Goal: Task Accomplishment & Management: Manage account settings

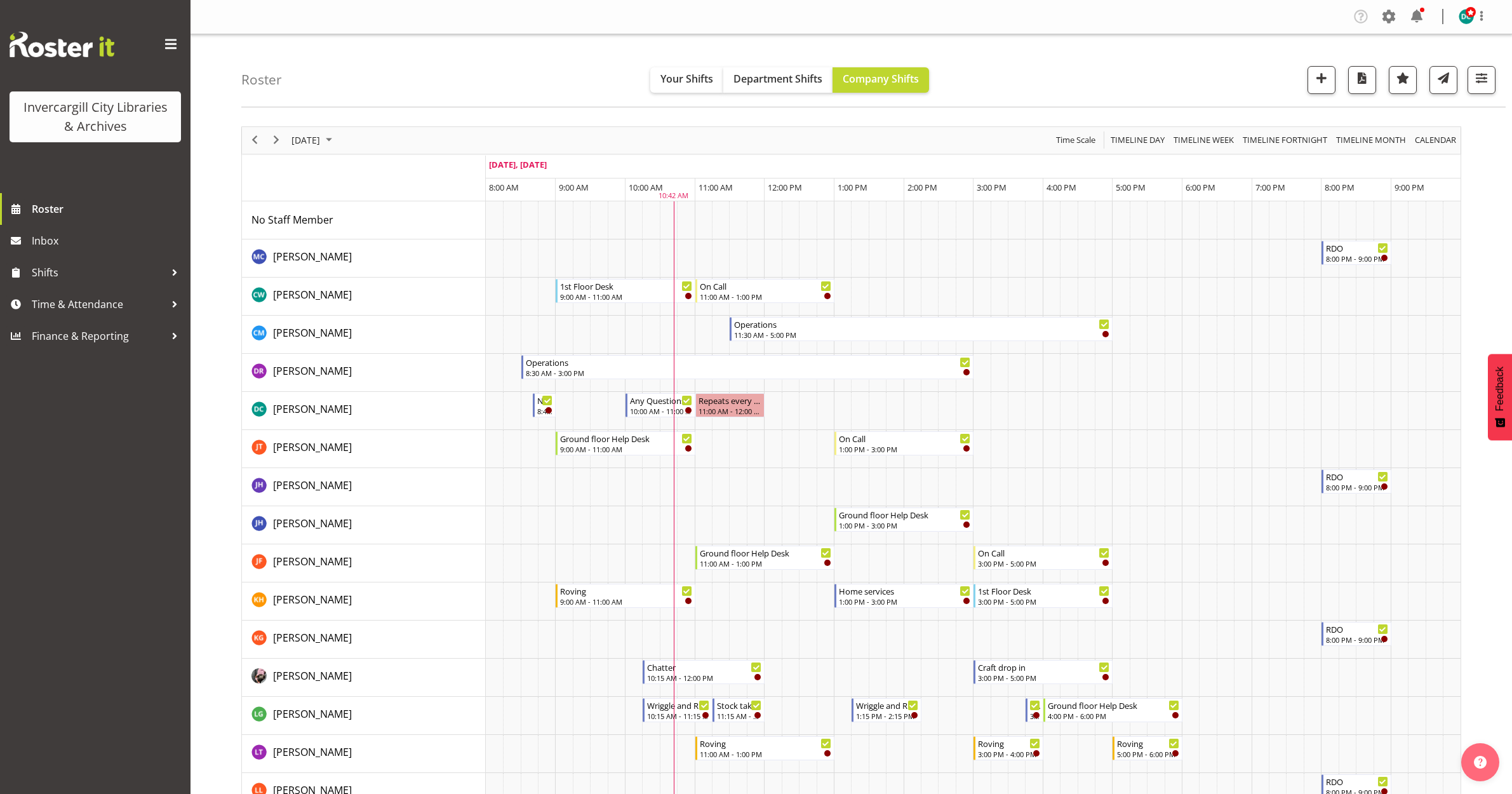
scroll to position [318, 0]
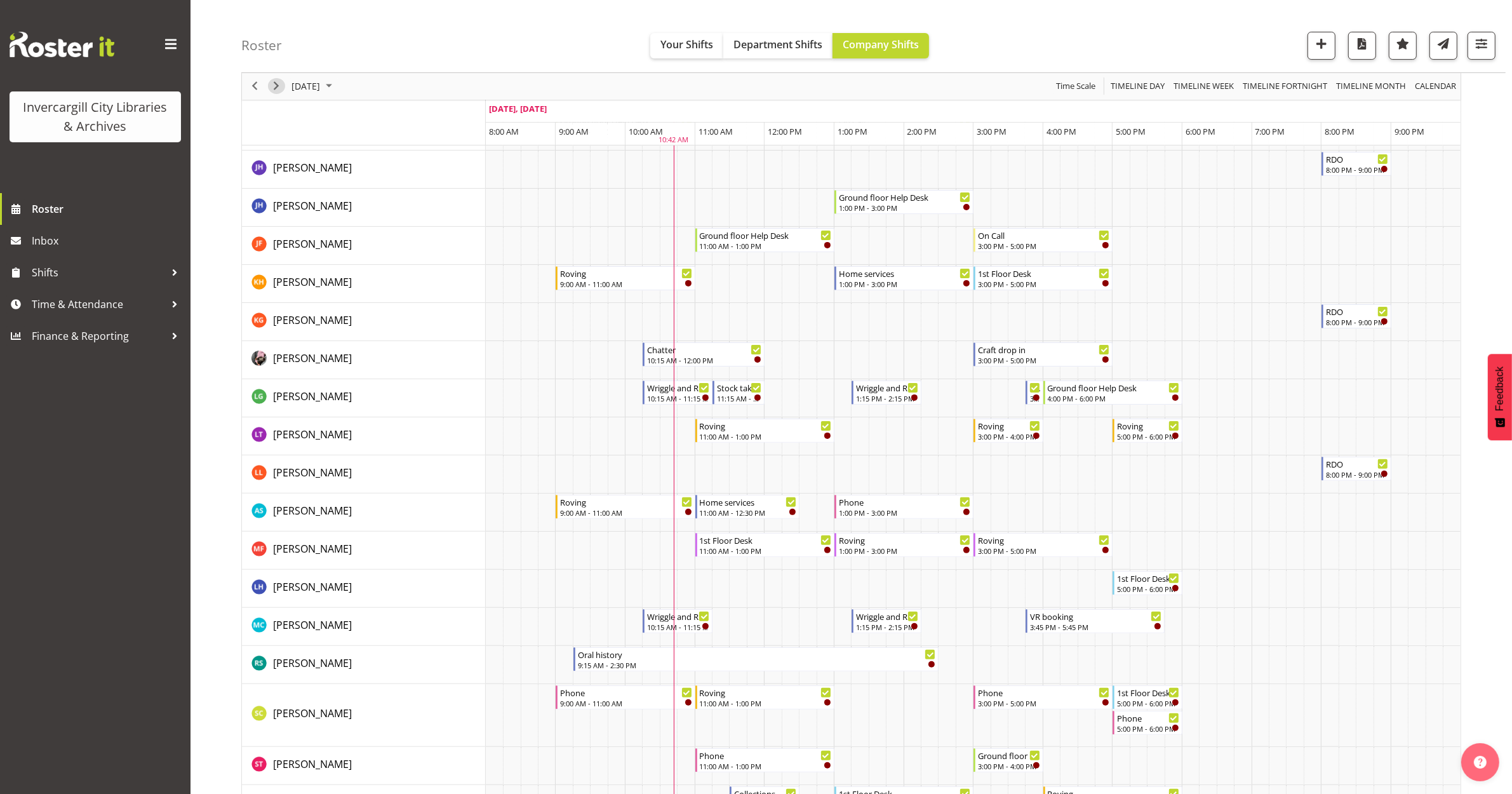
click at [281, 83] on span "Next" at bounding box center [276, 86] width 15 height 16
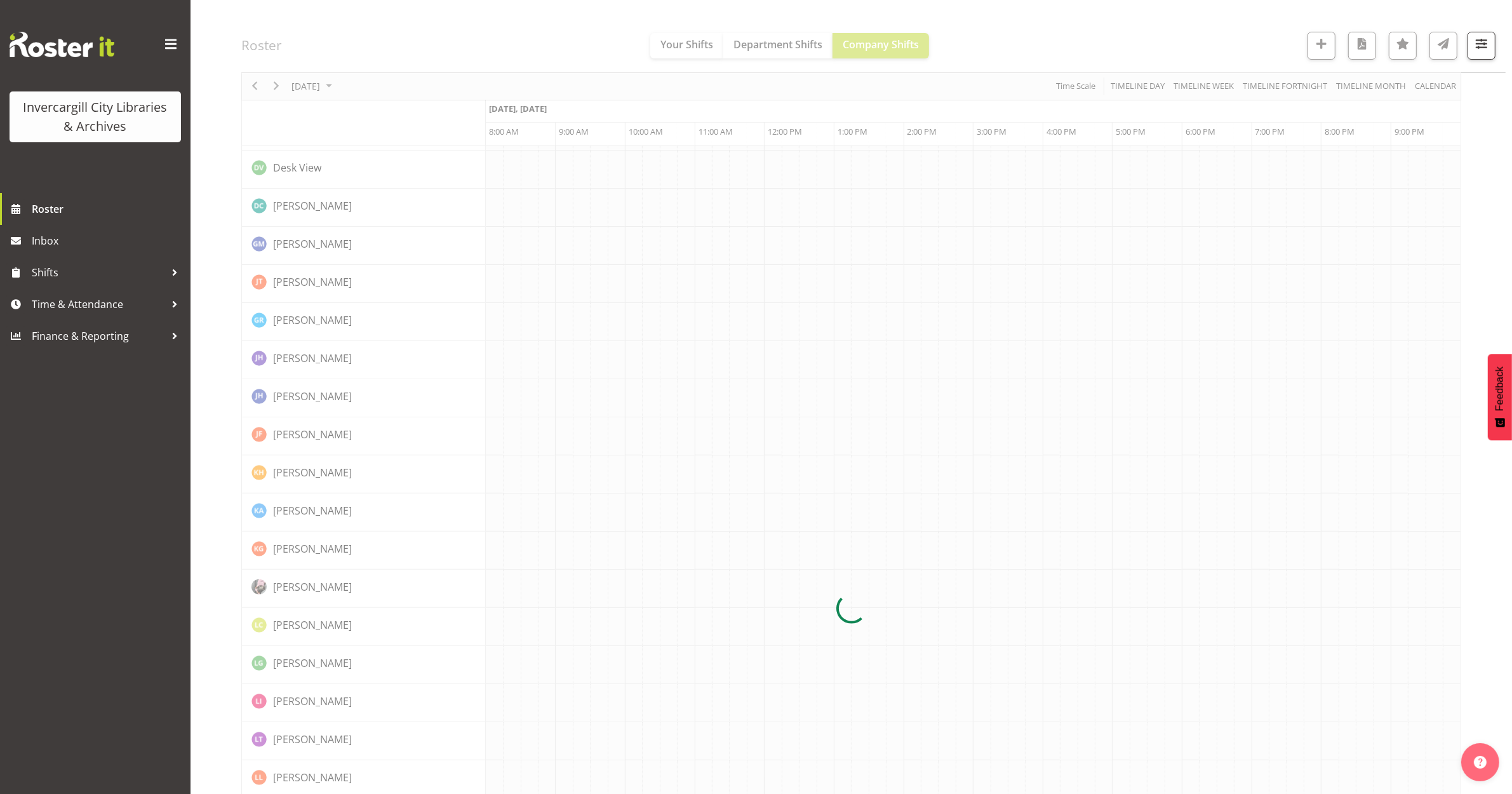
scroll to position [0, 0]
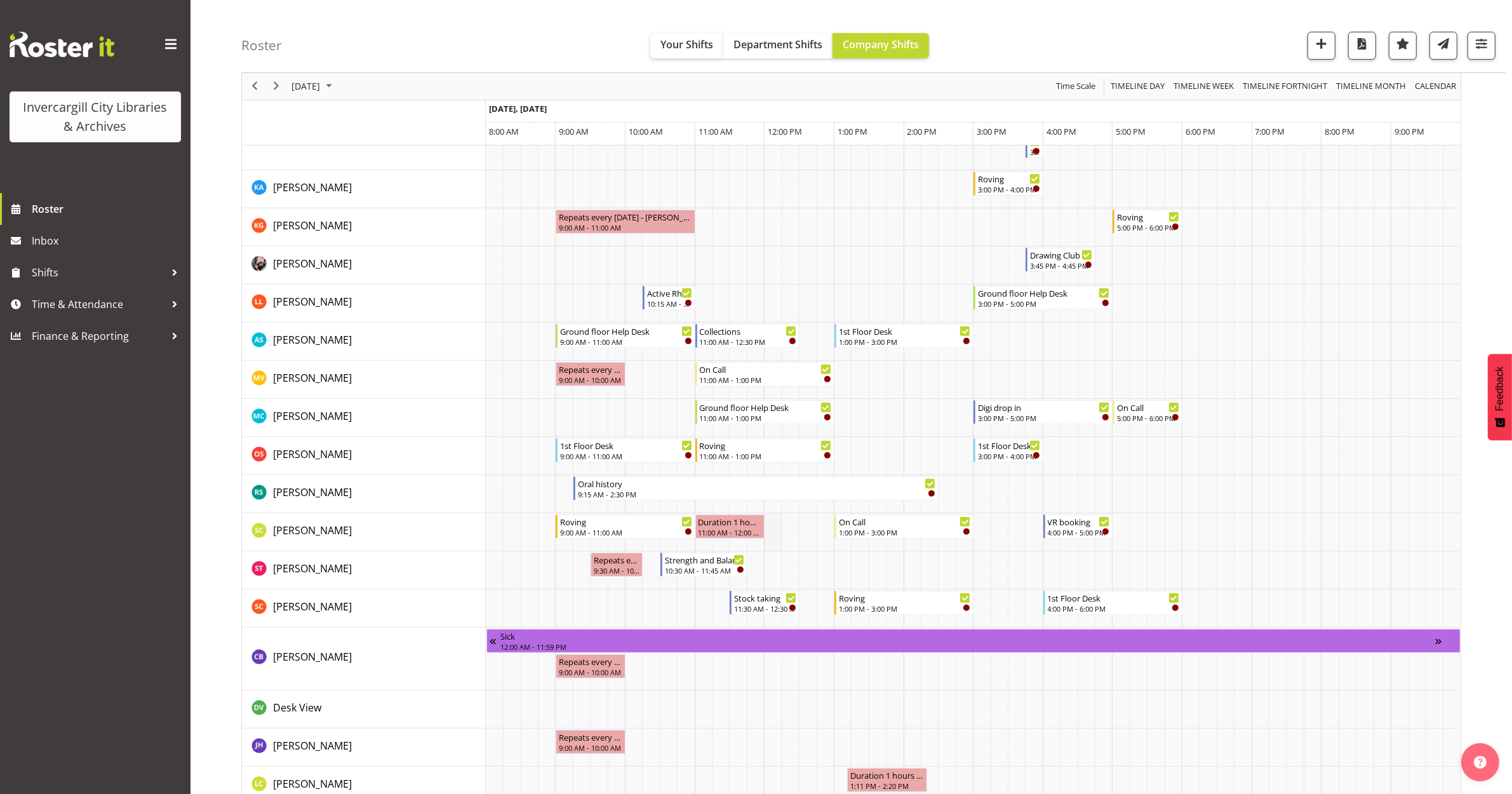
scroll to position [556, 0]
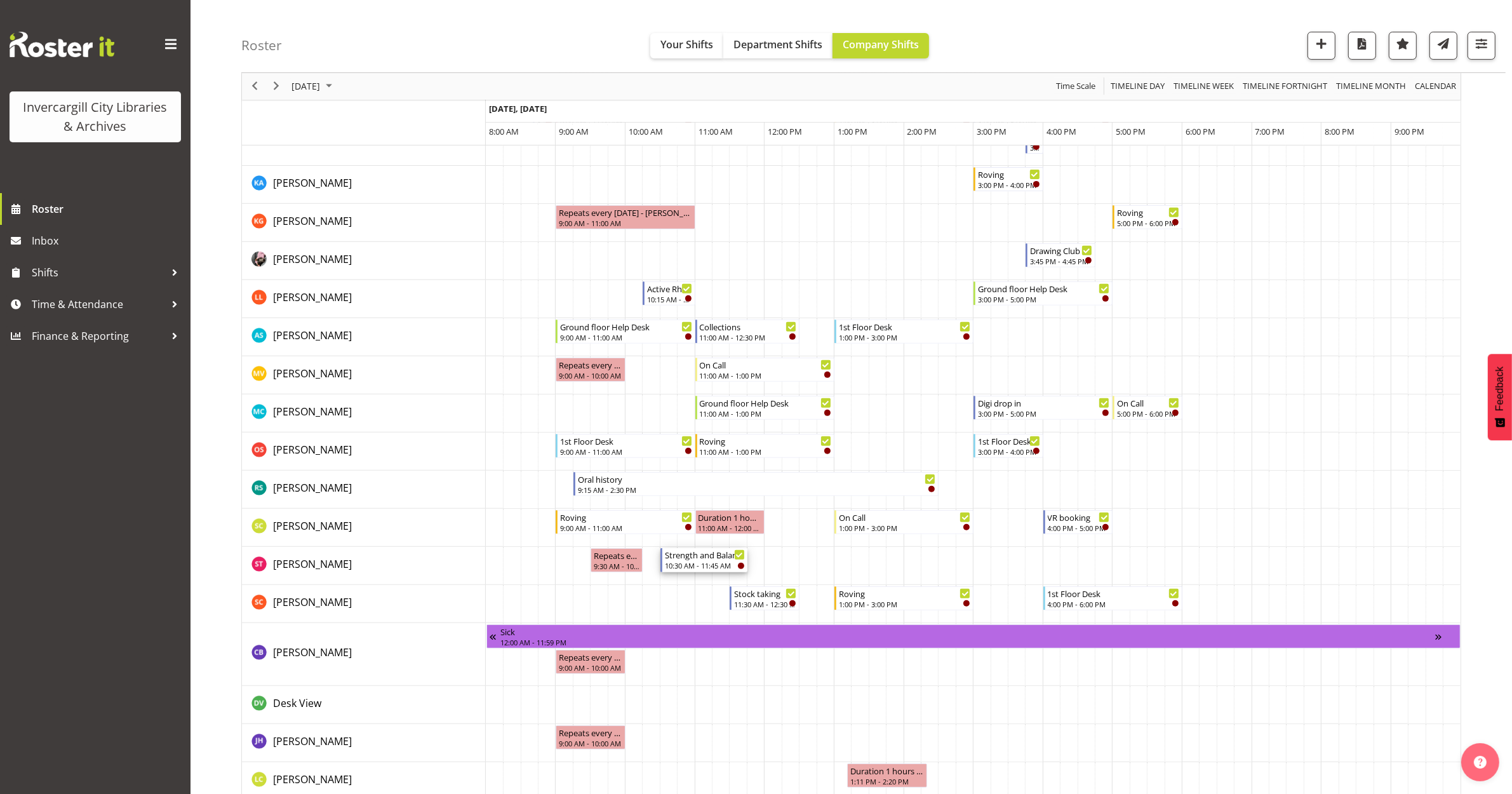
click at [696, 565] on div "10:30 AM - 11:45 AM" at bounding box center [705, 566] width 80 height 10
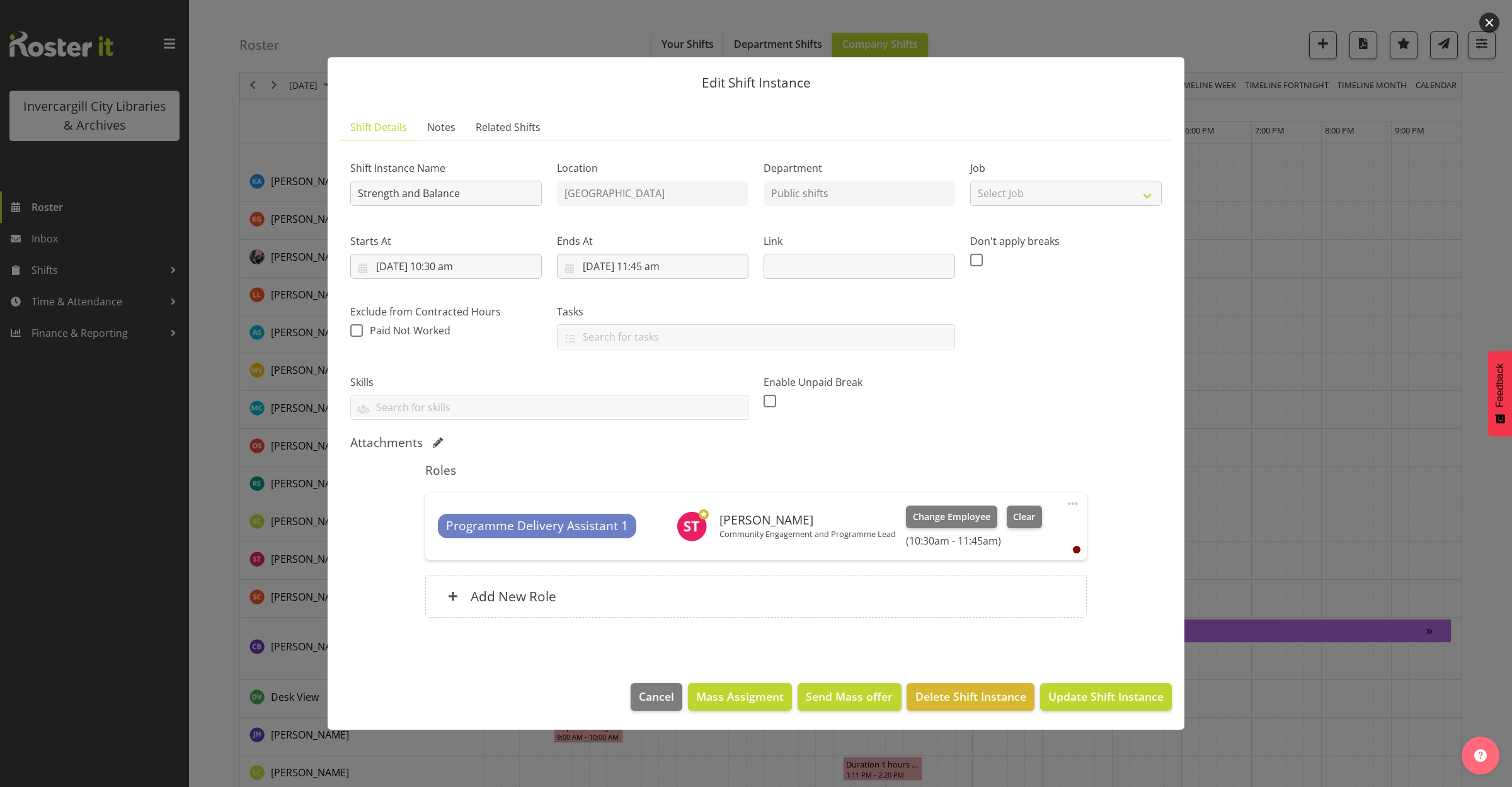
click at [1485, 22] on button "button" at bounding box center [1489, 23] width 20 height 20
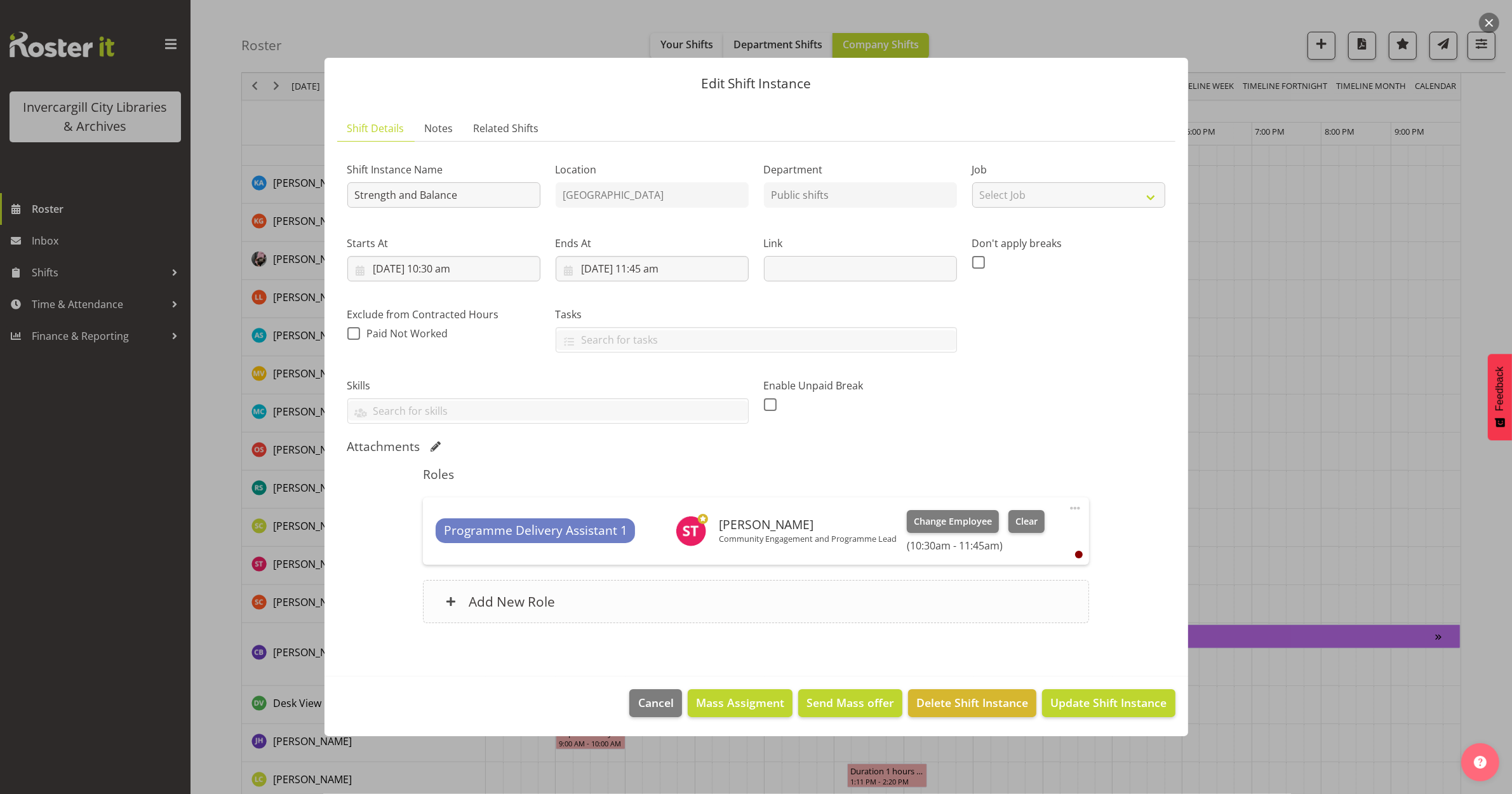
click at [519, 599] on h6 "Add New Role" at bounding box center [512, 601] width 86 height 17
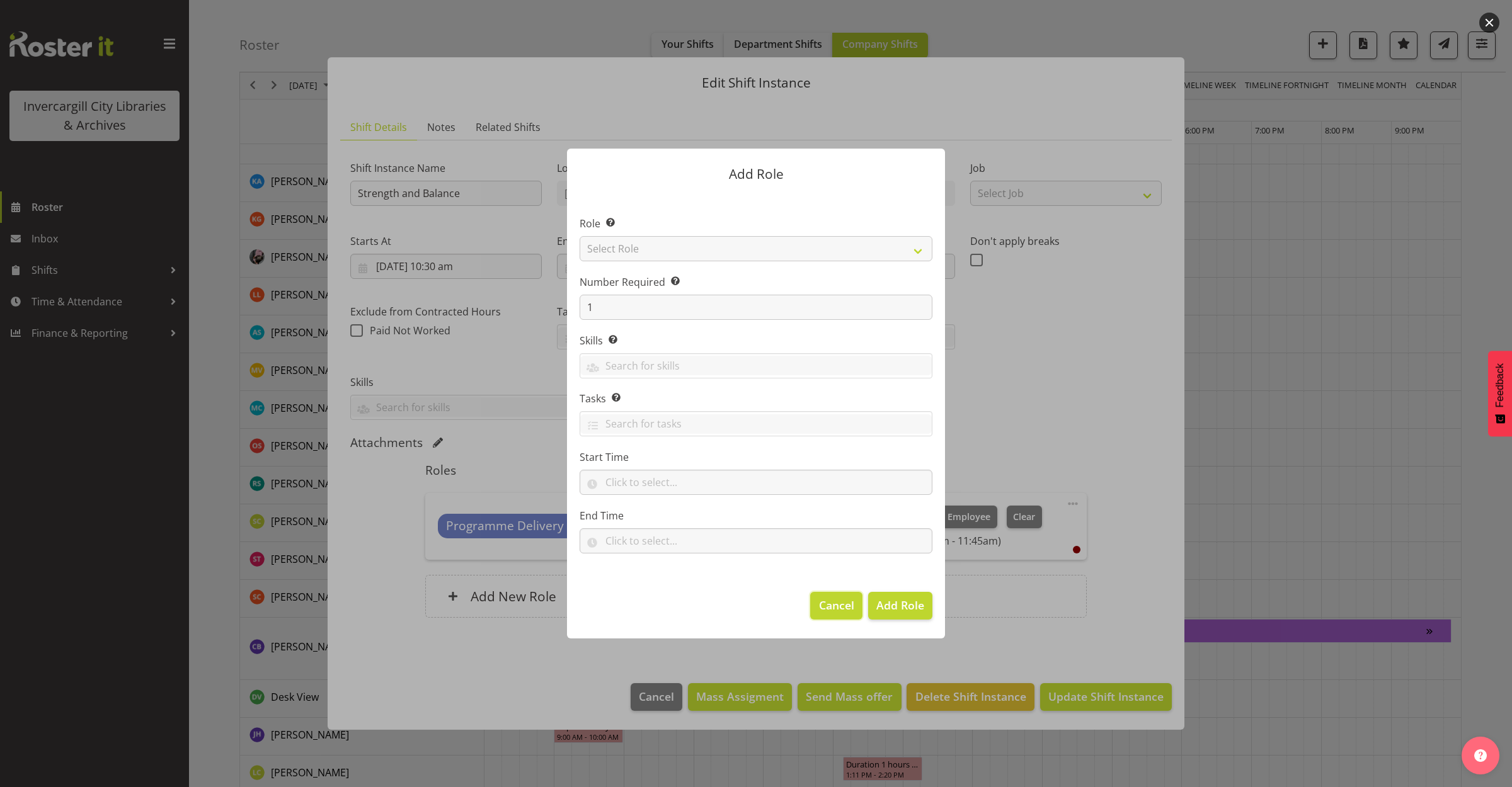
click at [846, 603] on span "Cancel" at bounding box center [837, 605] width 36 height 16
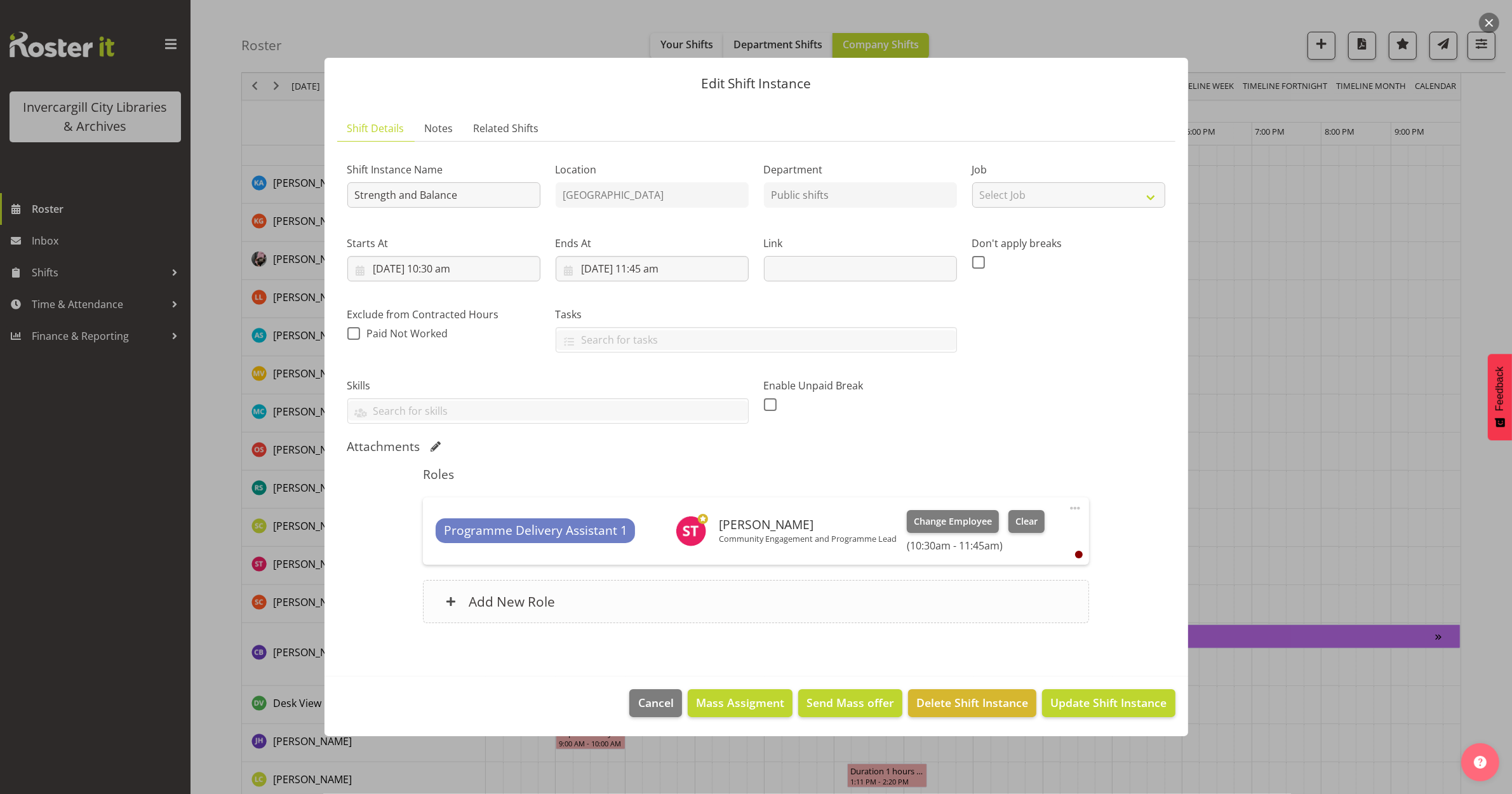
click at [563, 596] on div "Add New Role" at bounding box center [756, 601] width 666 height 43
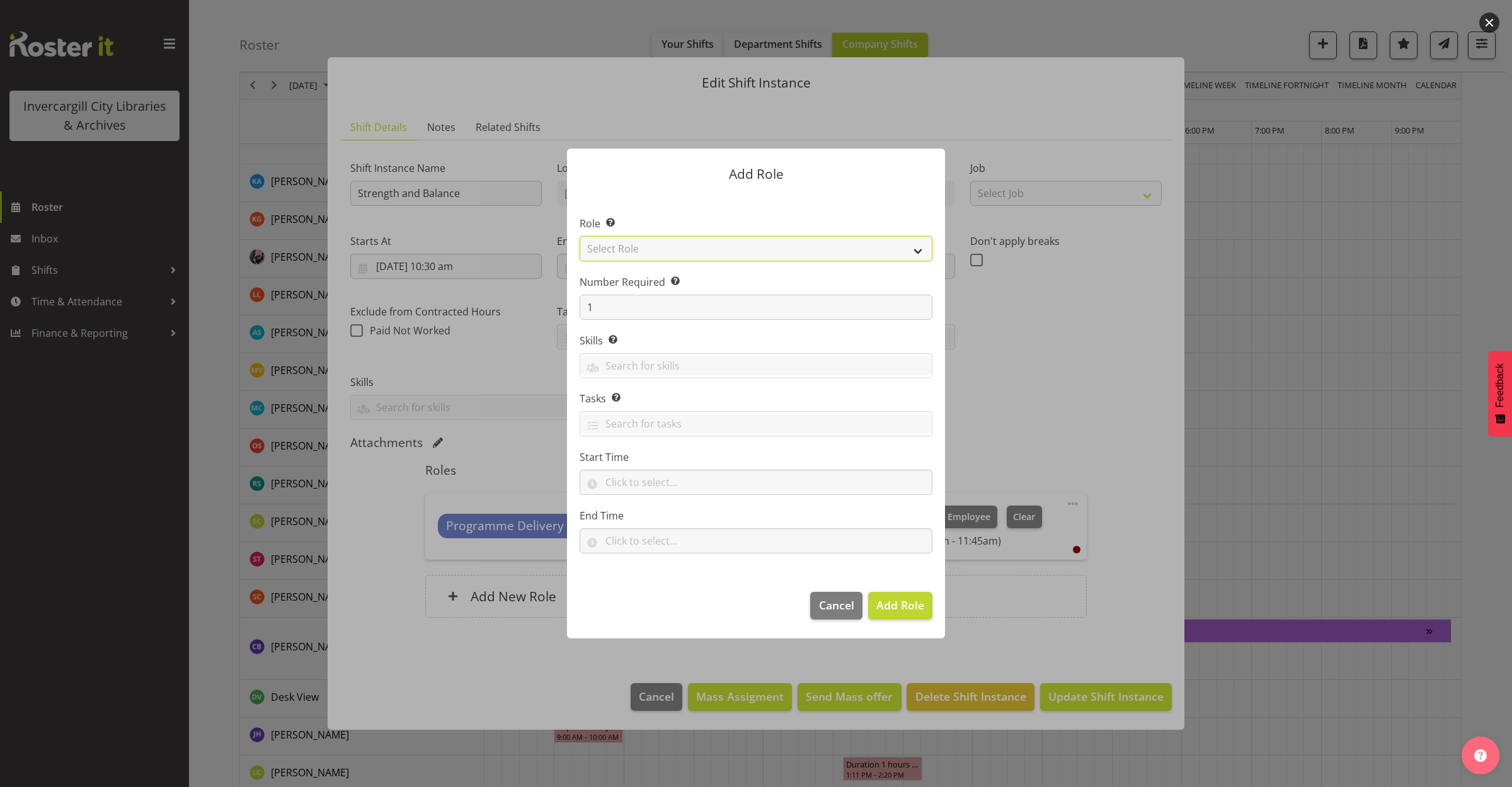
click at [686, 248] on select "Select Role 1st floor desk AQ operator Business Support Team member Casual Cust…" at bounding box center [755, 248] width 352 height 25
select select "1508"
click at [579, 236] on select "Select Role 1st floor desk AQ operator Business Support Team member Casual Cust…" at bounding box center [755, 248] width 352 height 25
click at [914, 602] on span "Add Role" at bounding box center [900, 604] width 48 height 15
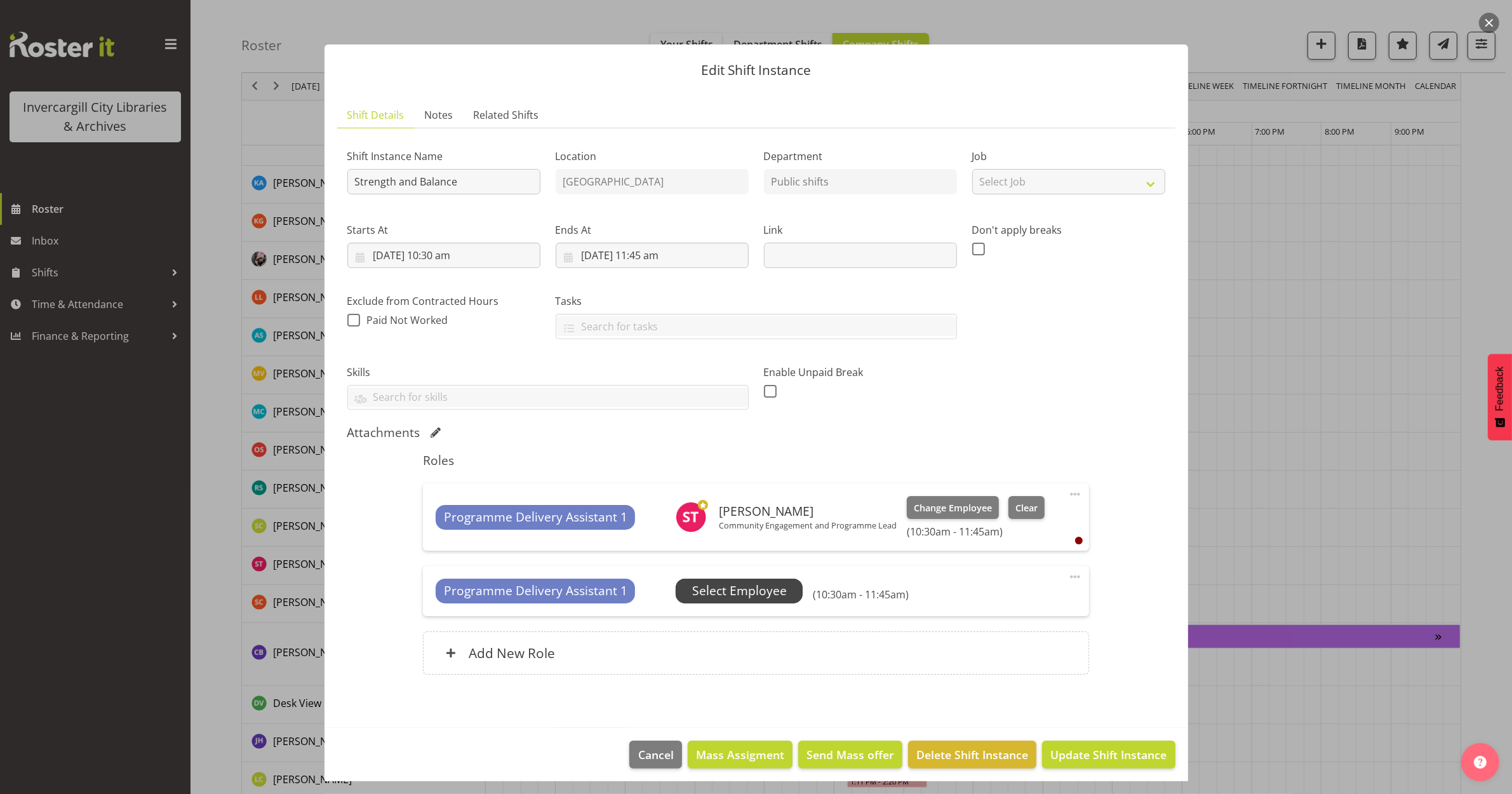
click at [753, 596] on span "Select Employee" at bounding box center [739, 590] width 94 height 18
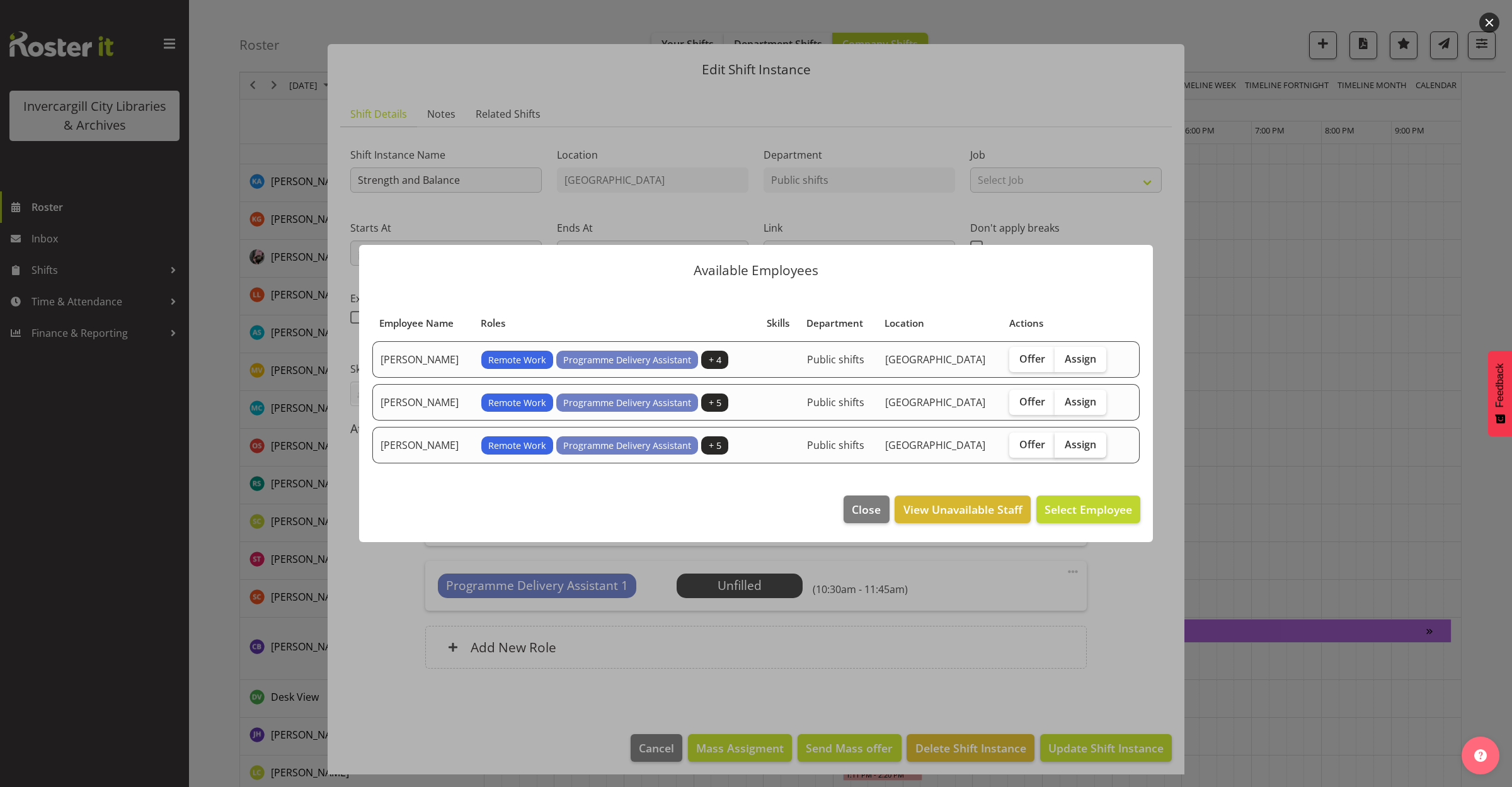
click at [1089, 445] on span "Assign" at bounding box center [1080, 444] width 31 height 13
click at [1063, 445] on input "Assign" at bounding box center [1058, 444] width 8 height 8
checkbox input "true"
click at [1071, 507] on span "Assign [PERSON_NAME]" at bounding box center [1068, 509] width 127 height 15
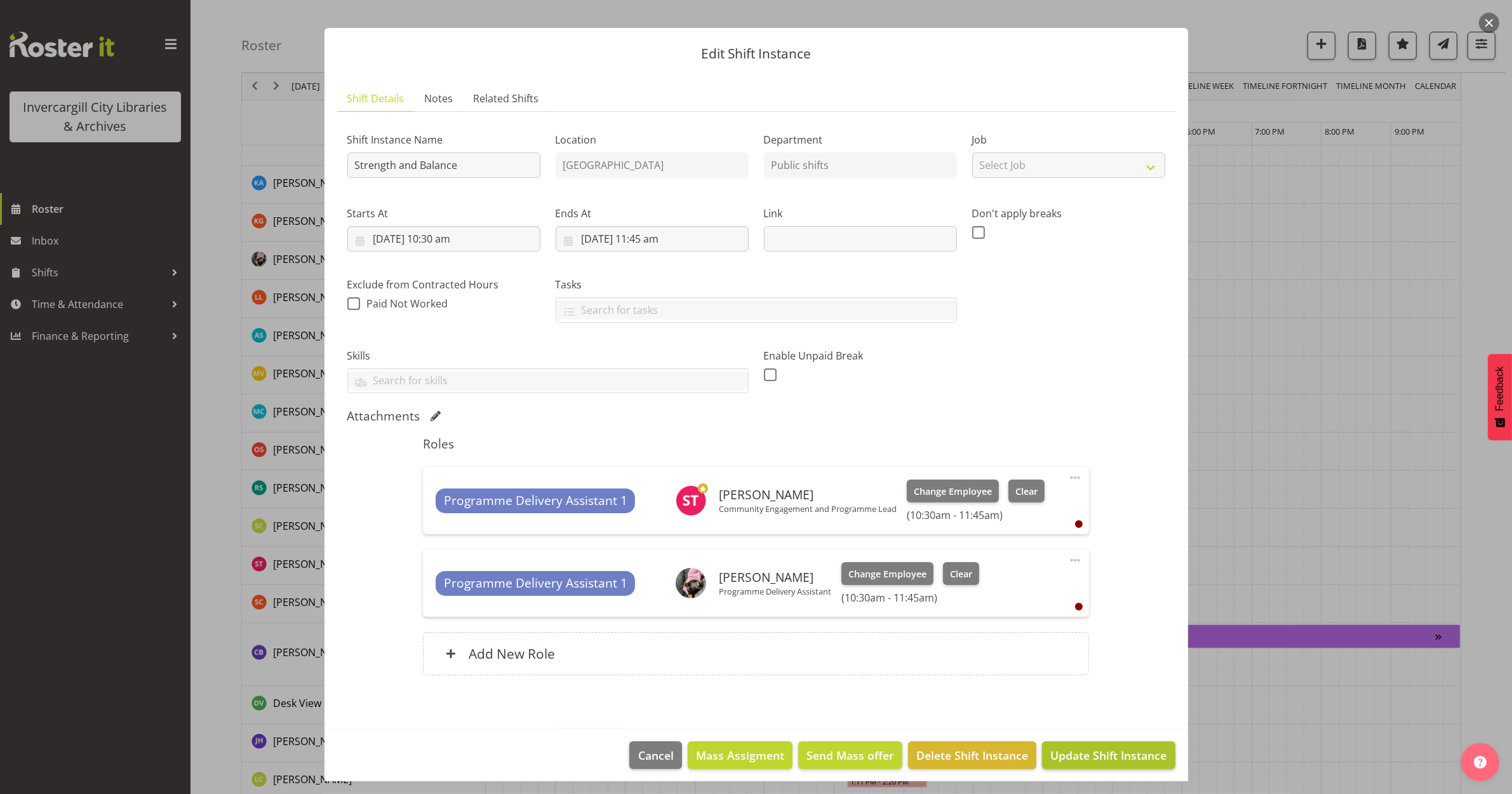
scroll to position [24, 0]
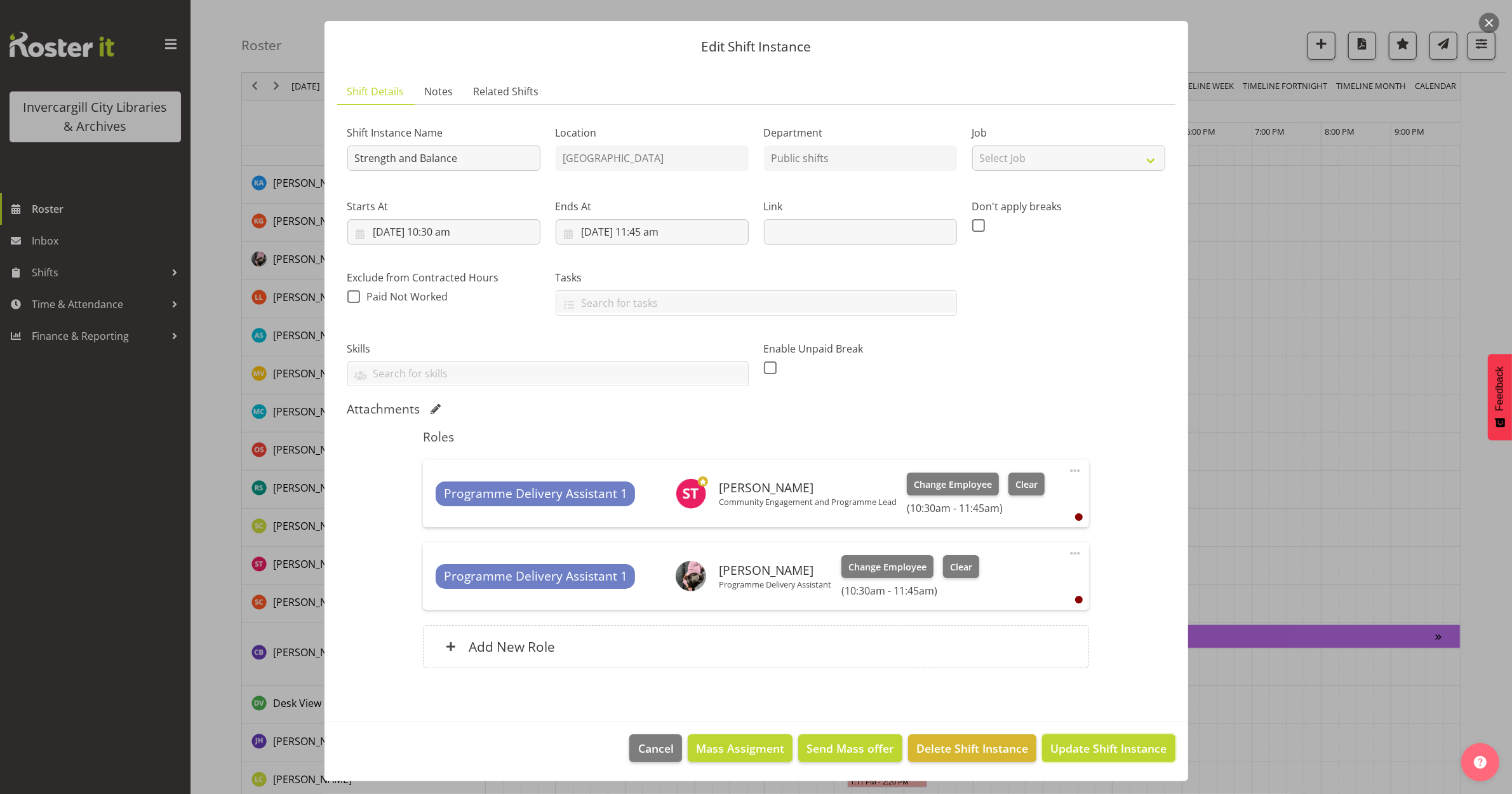
click at [1068, 742] on span "Update Shift Instance" at bounding box center [1108, 749] width 116 height 17
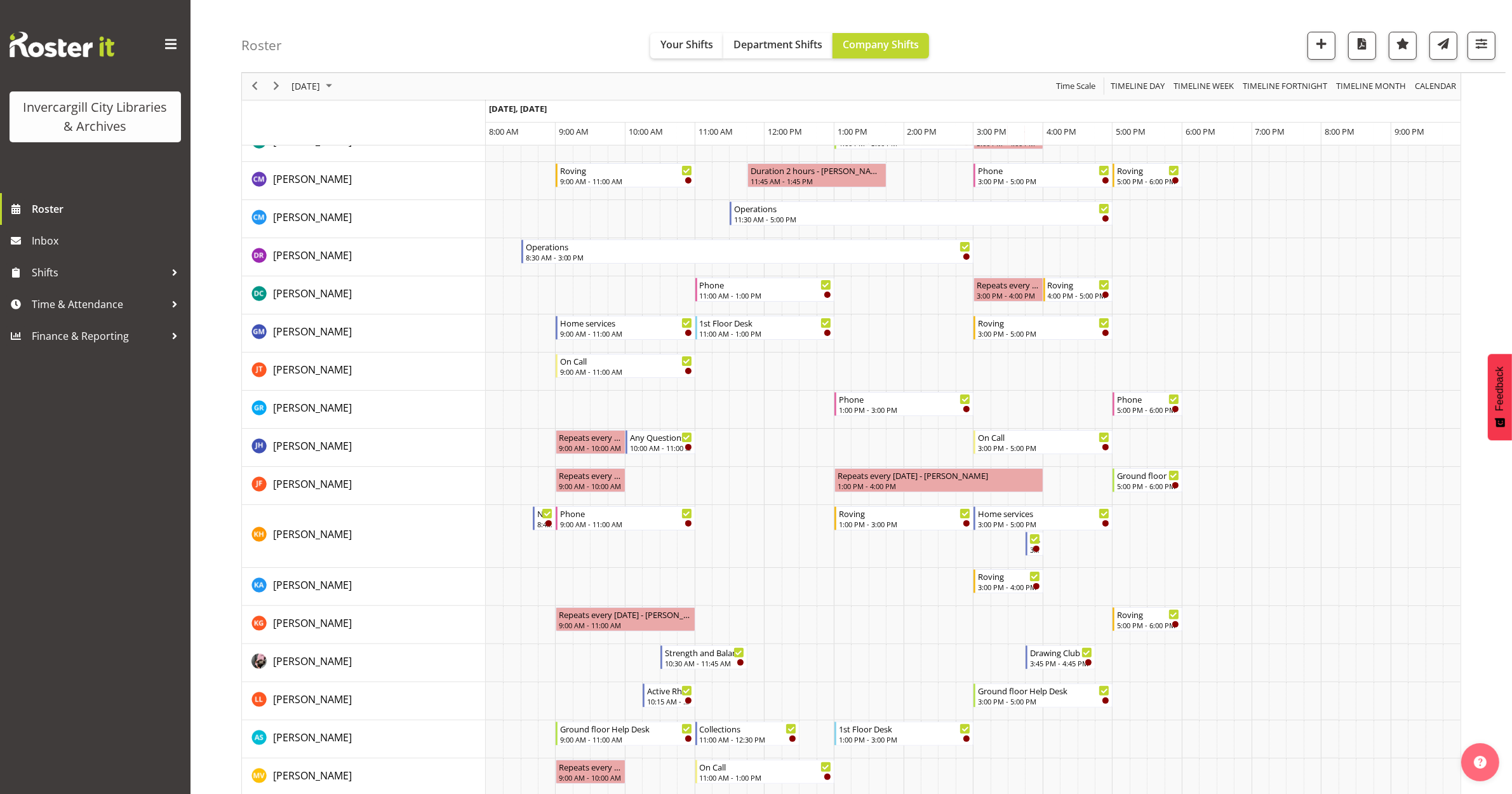
scroll to position [0, 0]
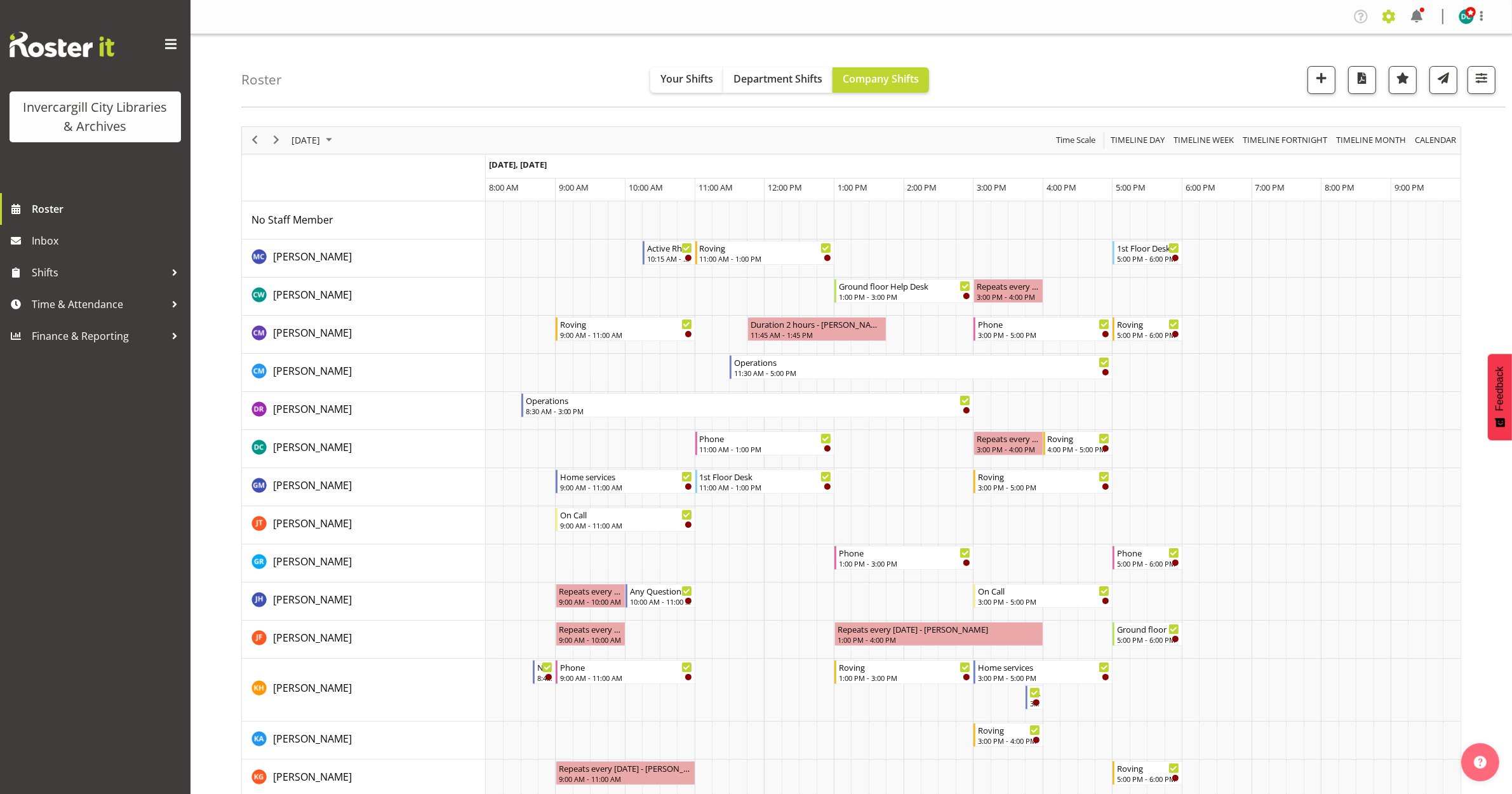
click at [1389, 19] on span at bounding box center [1388, 16] width 20 height 20
click at [1295, 62] on link "Roles & Skills" at bounding box center [1311, 69] width 176 height 23
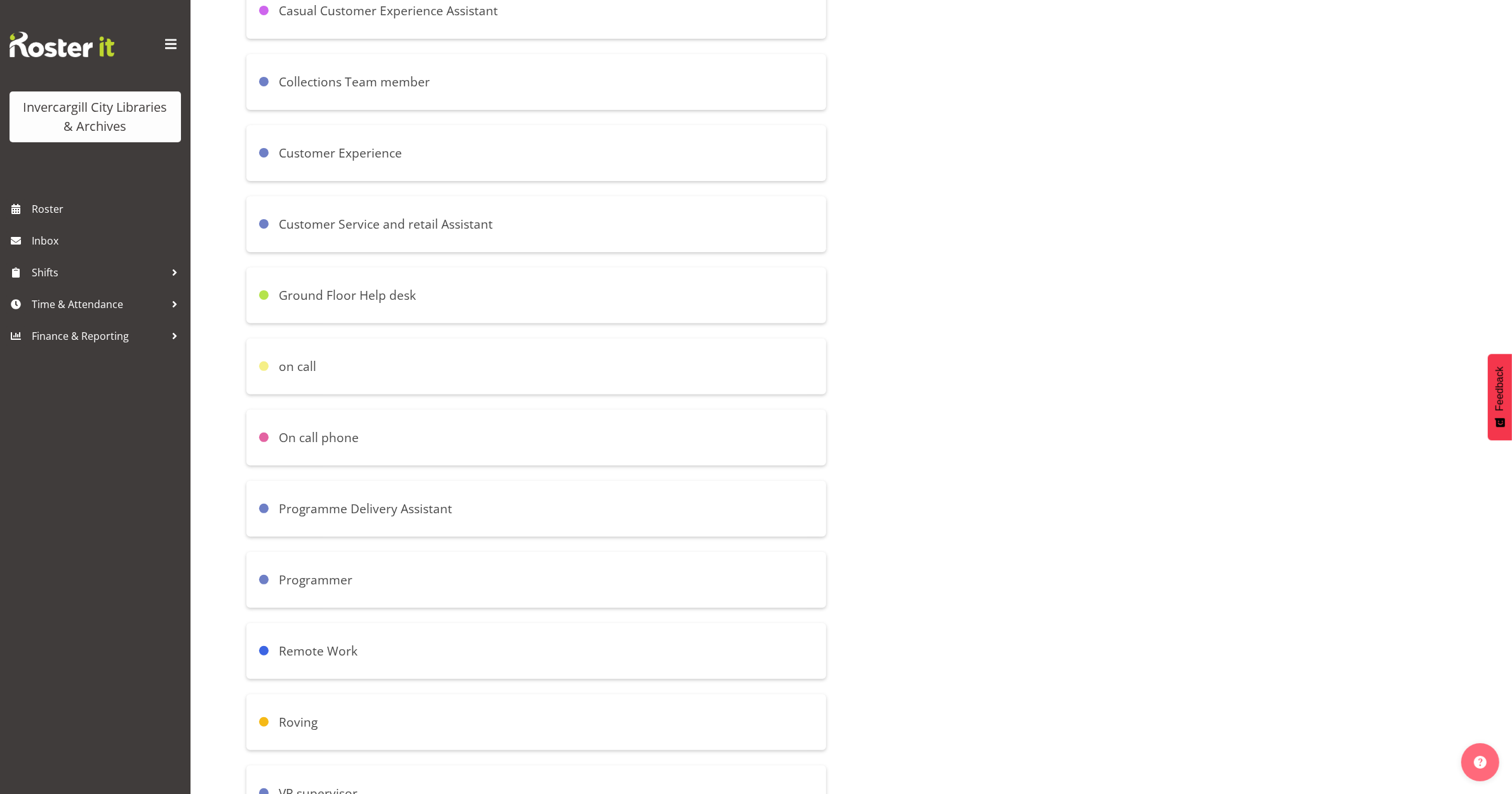
scroll to position [477, 0]
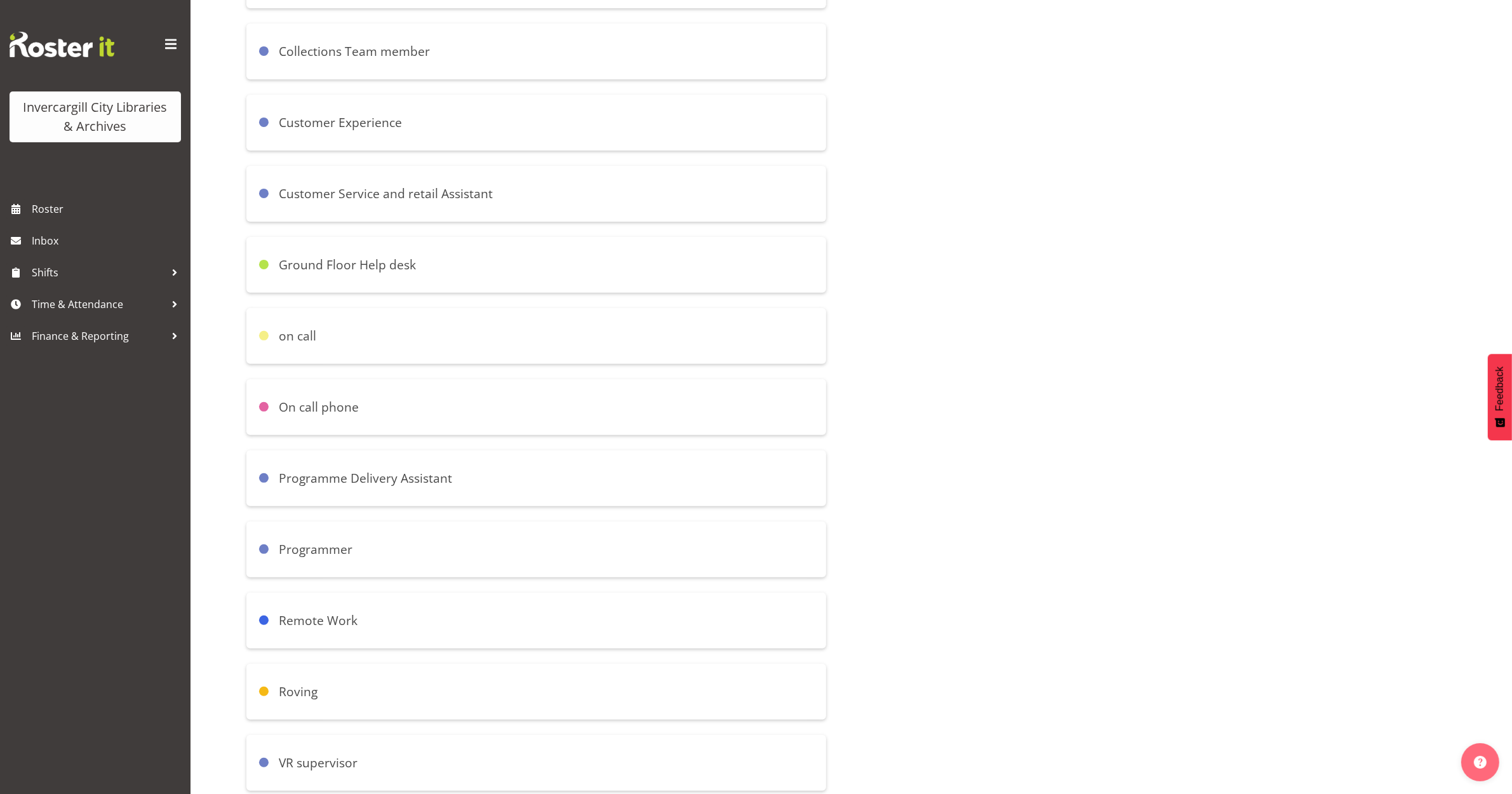
click at [334, 474] on h6 "Programme Delivery Assistant" at bounding box center [365, 478] width 174 height 15
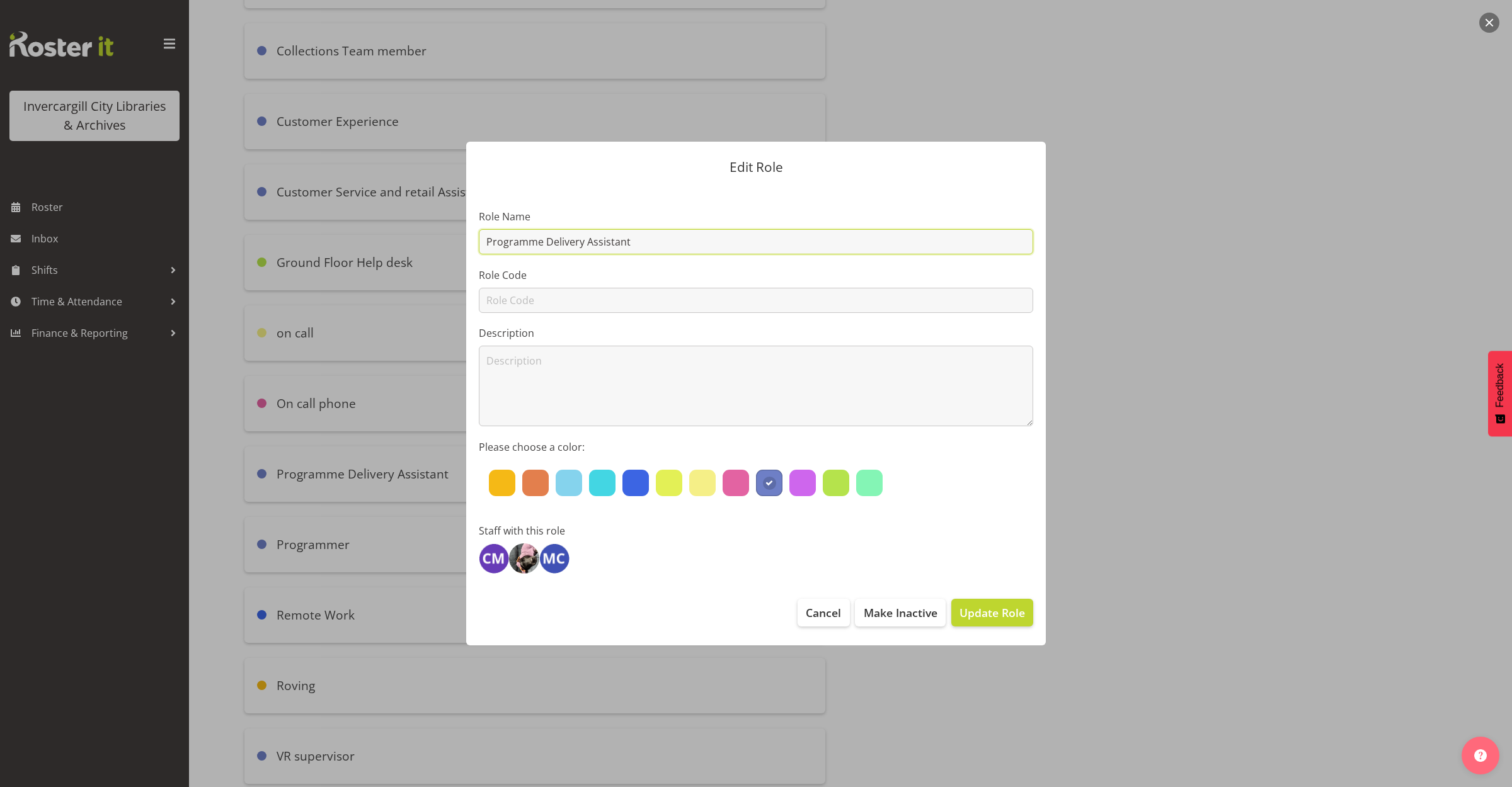
drag, startPoint x: 640, startPoint y: 242, endPoint x: 546, endPoint y: 246, distance: 94.1
click at [546, 246] on input "Programme Delivery Assistant" at bounding box center [756, 242] width 554 height 25
type input "Programming team member"
click at [977, 619] on span "Update Role" at bounding box center [992, 612] width 66 height 16
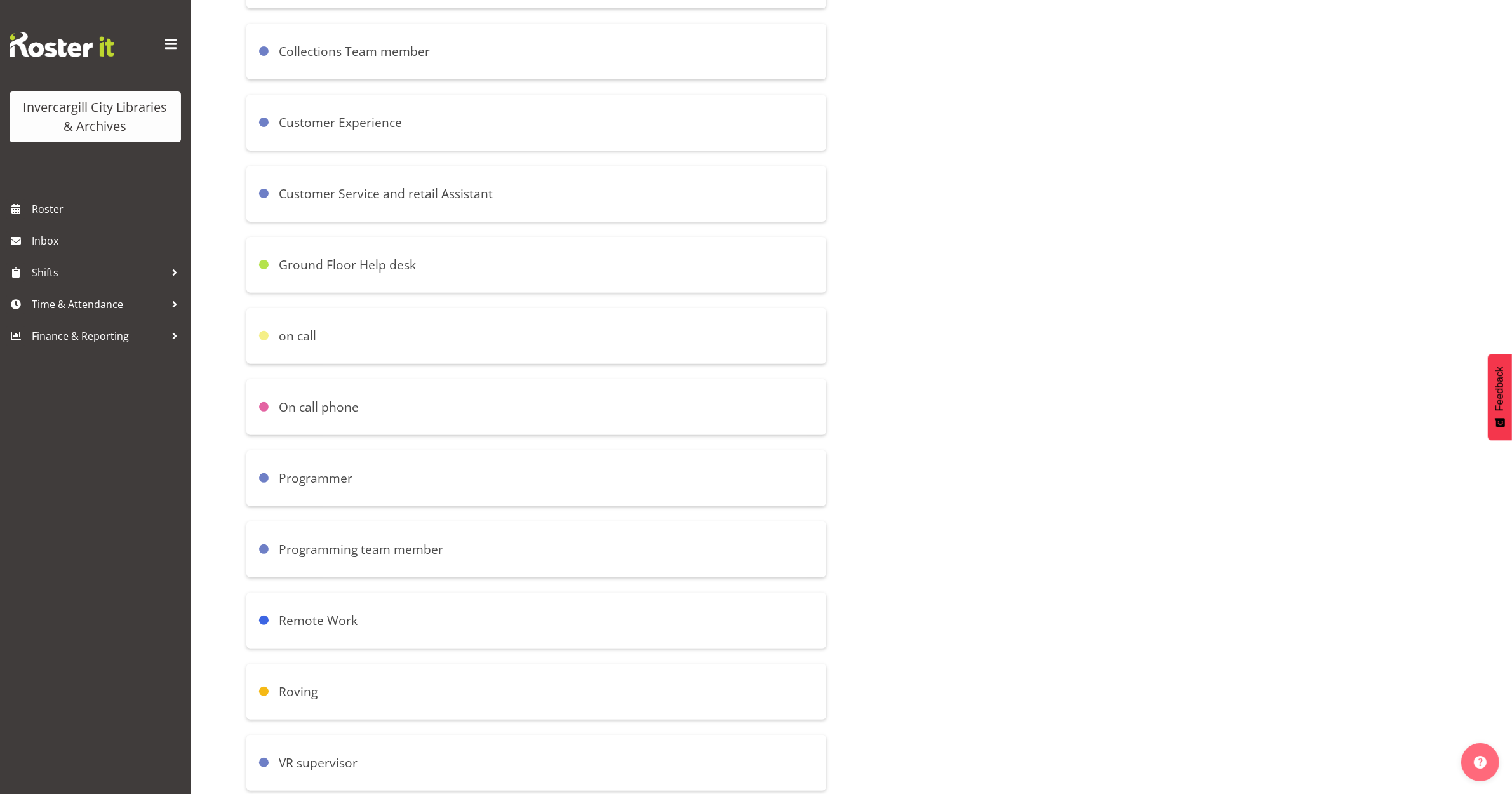
click at [363, 556] on h6 "Programming team member" at bounding box center [361, 549] width 164 height 15
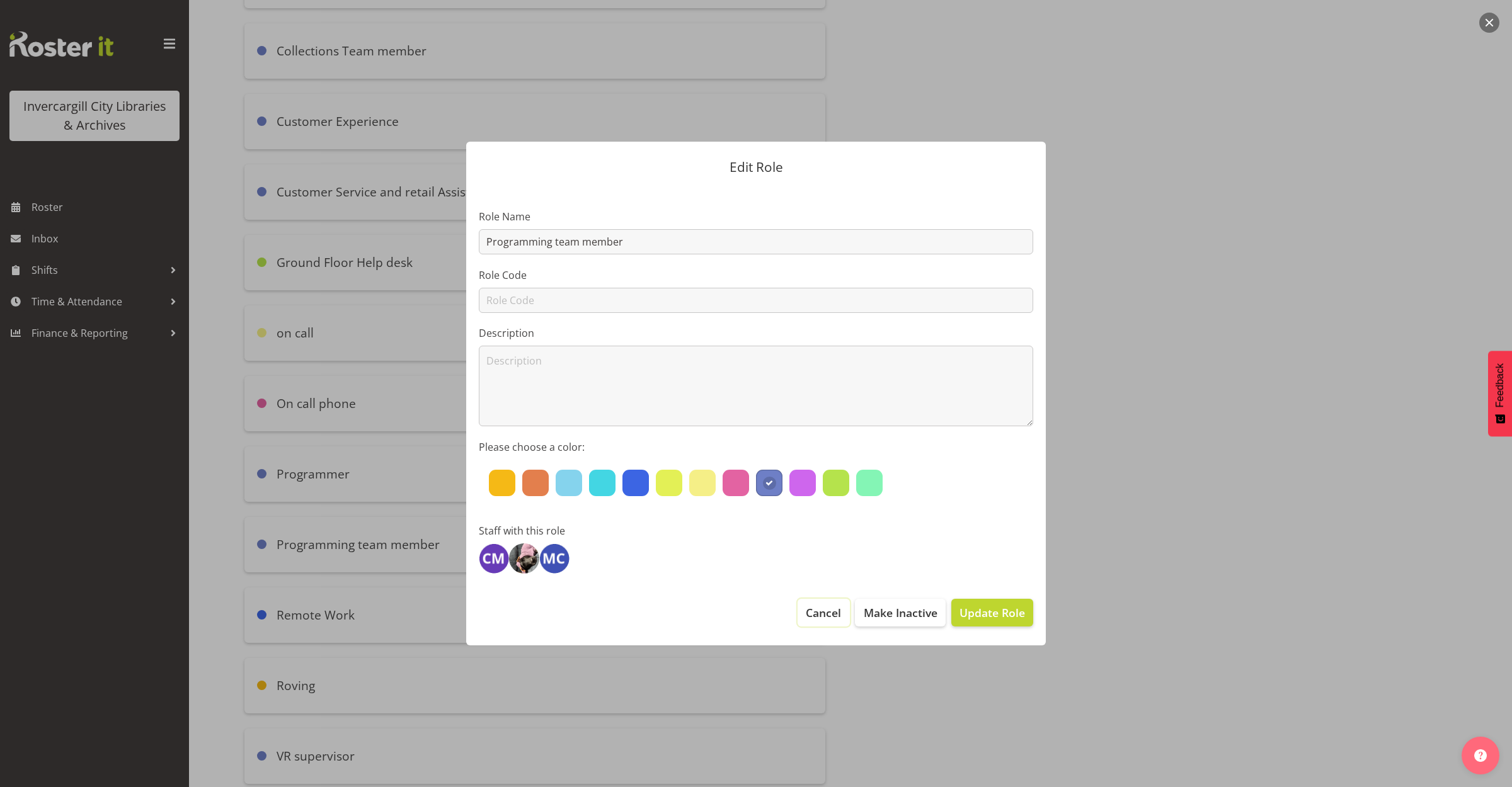
click at [819, 613] on span "Cancel" at bounding box center [823, 612] width 36 height 16
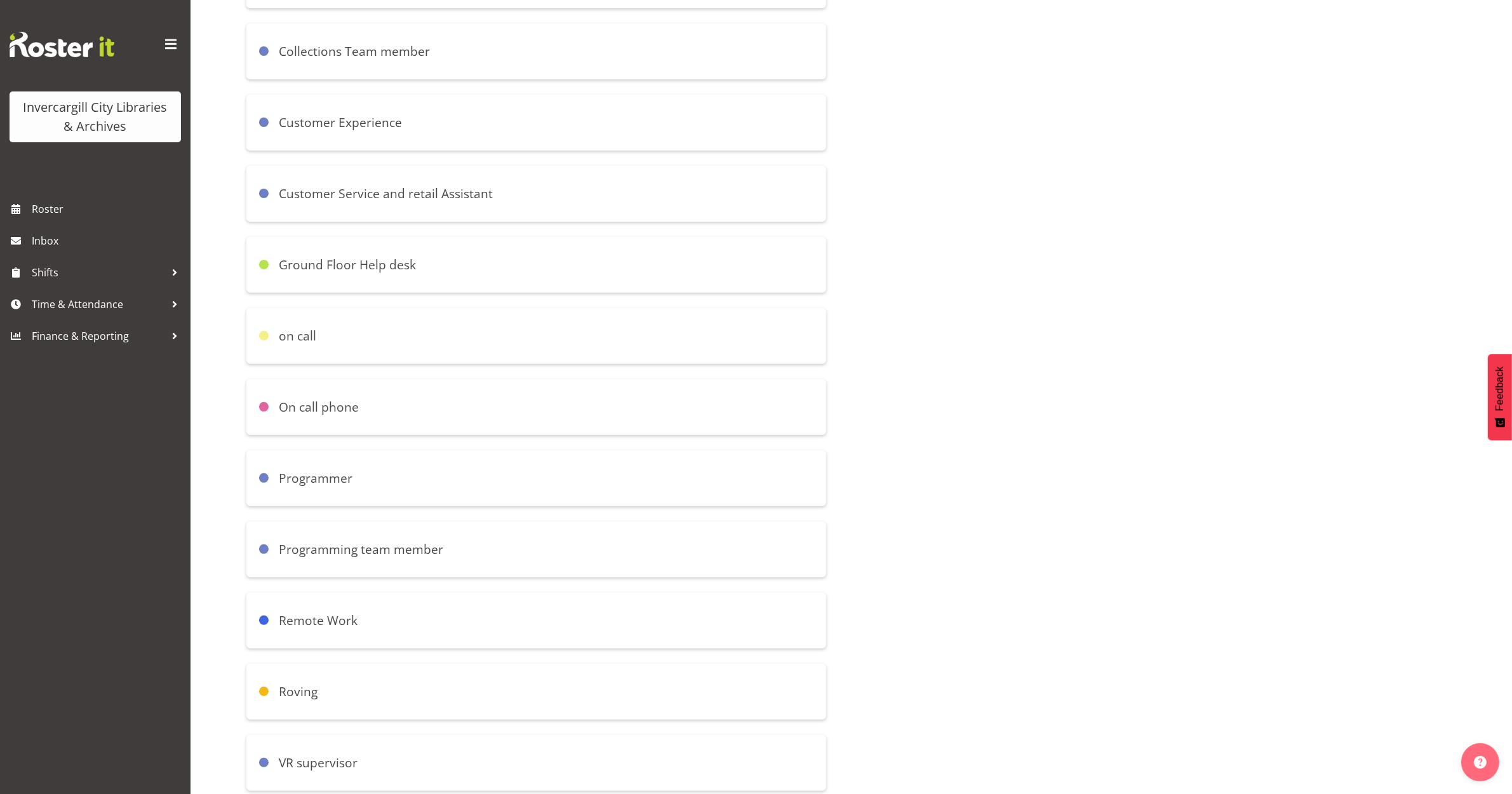
click at [319, 479] on h6 "Programmer" at bounding box center [315, 478] width 73 height 15
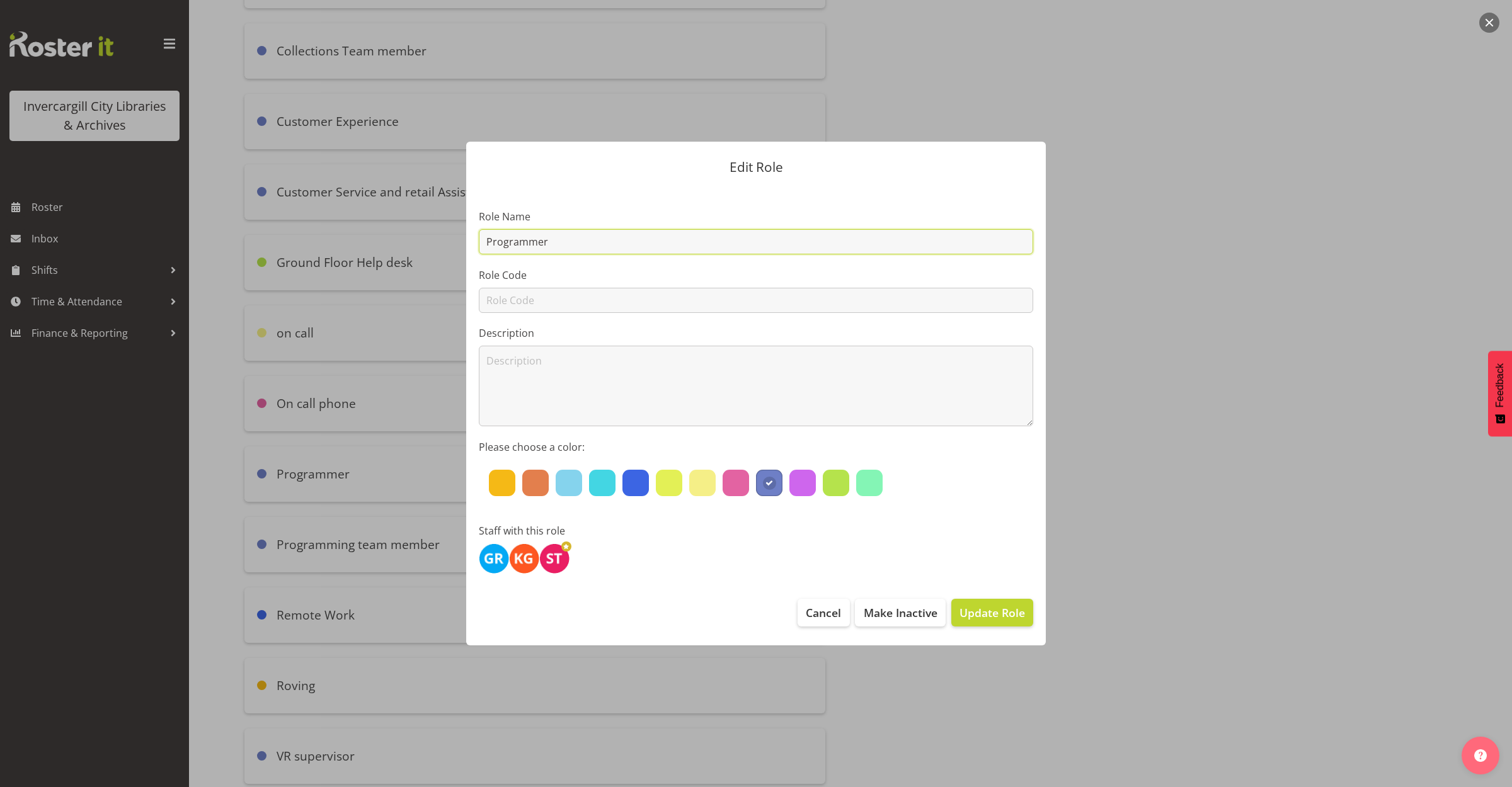
click at [580, 242] on input "Programmer" at bounding box center [756, 242] width 554 height 25
type input "Programming"
click at [577, 205] on section "Role Name Programming Role Code Description Please choose a color: Staff with t…" at bounding box center [755, 386] width 579 height 400
click at [977, 616] on span "Update Role" at bounding box center [992, 612] width 66 height 16
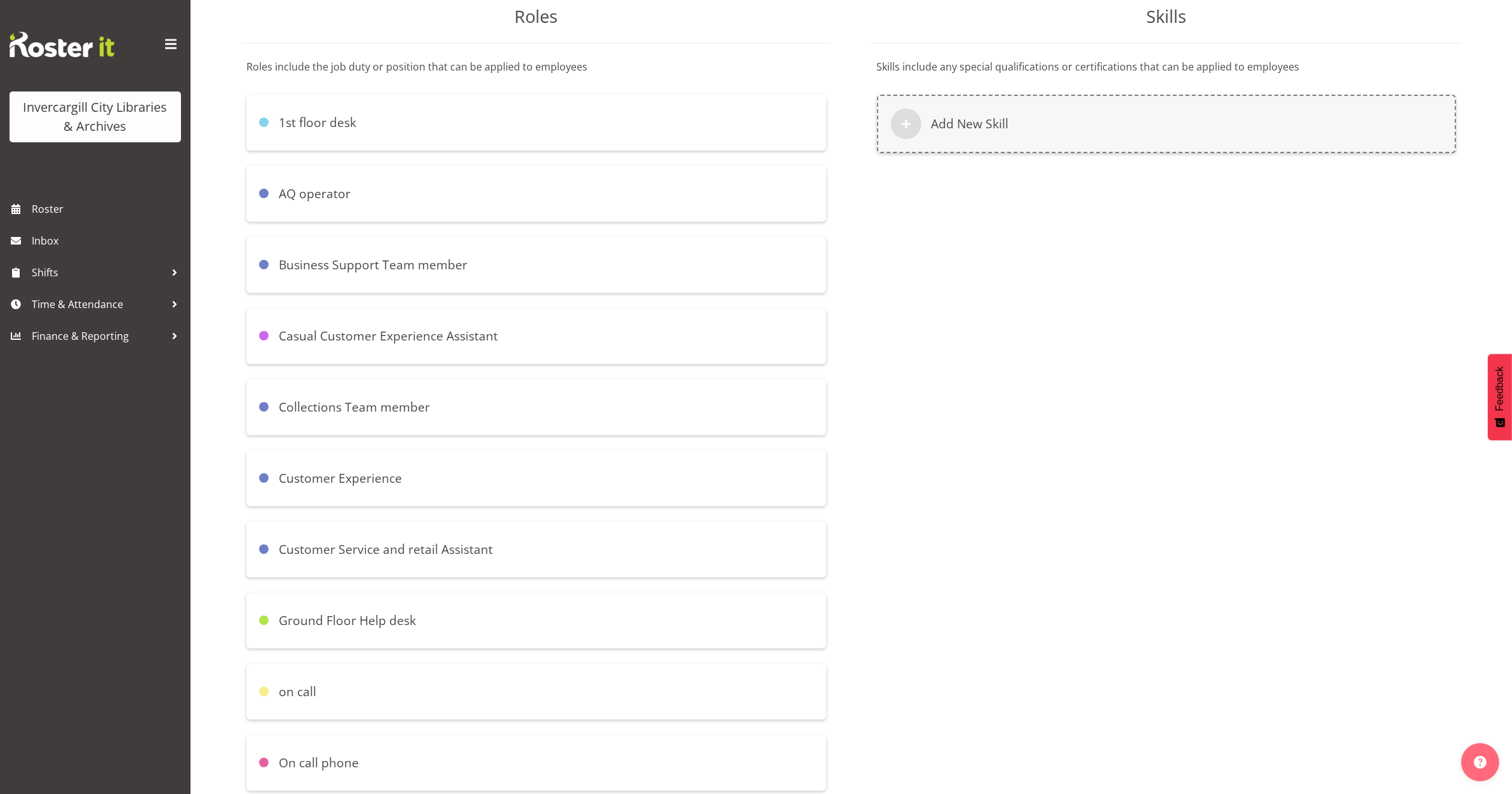
scroll to position [0, 0]
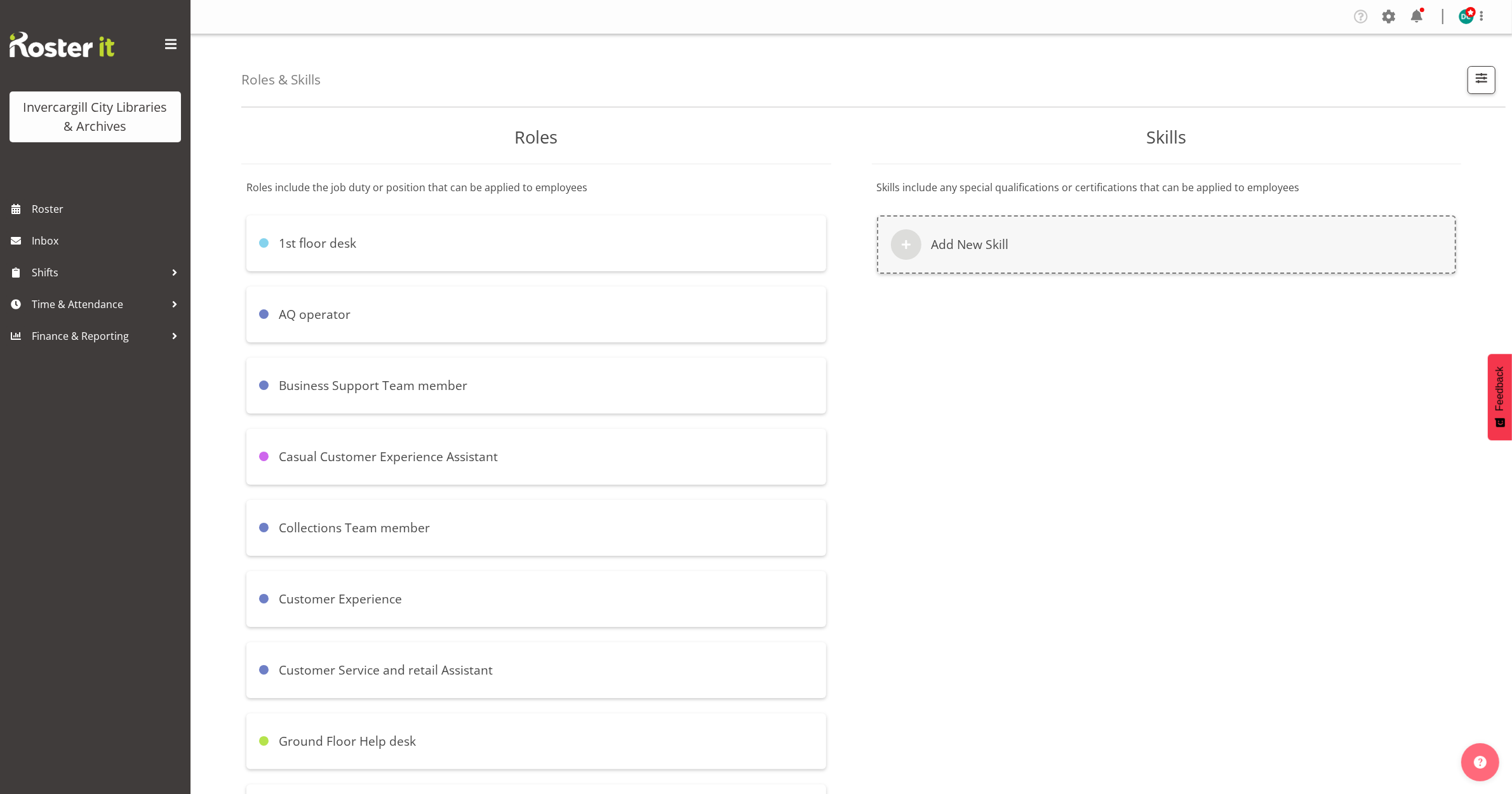
click at [1045, 471] on div "Skills Skills include any special qualifications or certifications that can be …" at bounding box center [1167, 754] width 630 height 1271
click at [46, 213] on span "Roster" at bounding box center [107, 209] width 153 height 19
